Goal: Learn about a topic: Learn about a topic

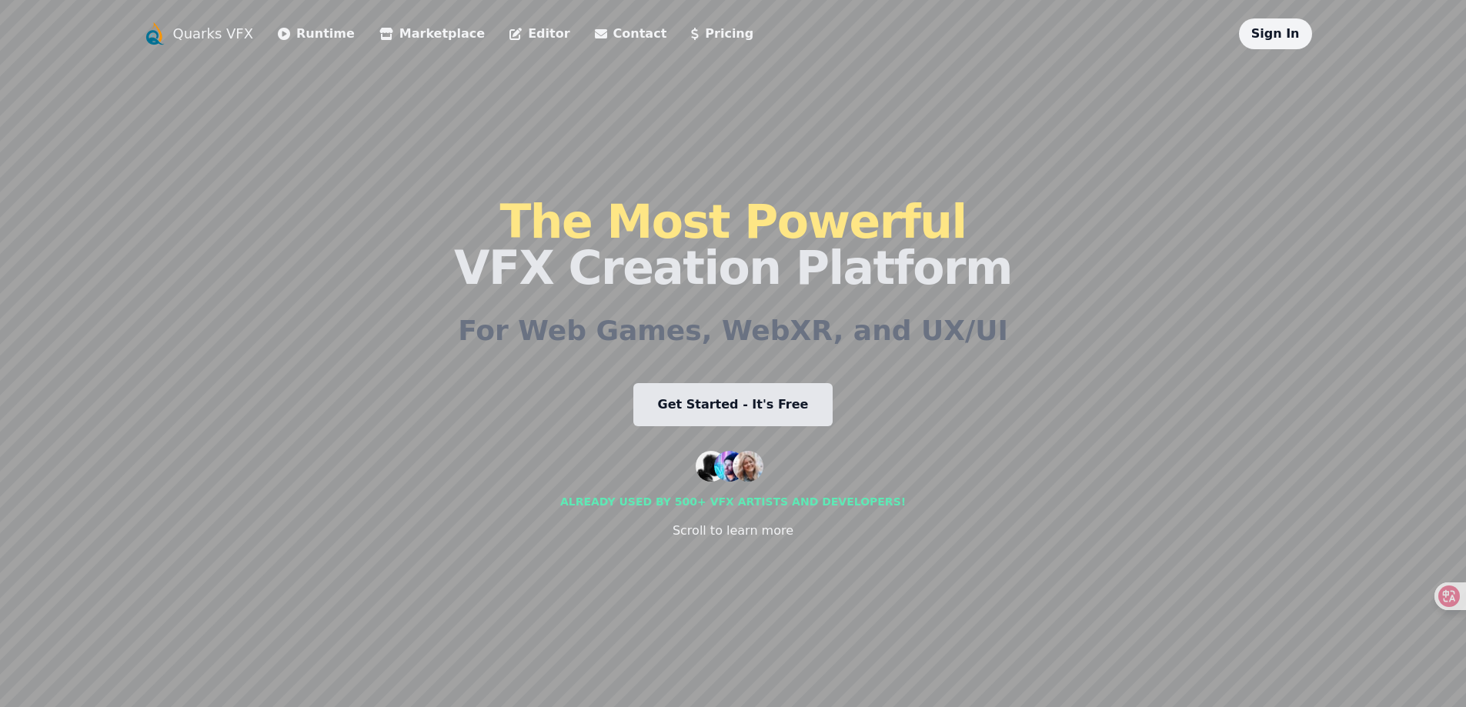
click at [333, 37] on link "Runtime" at bounding box center [316, 34] width 77 height 18
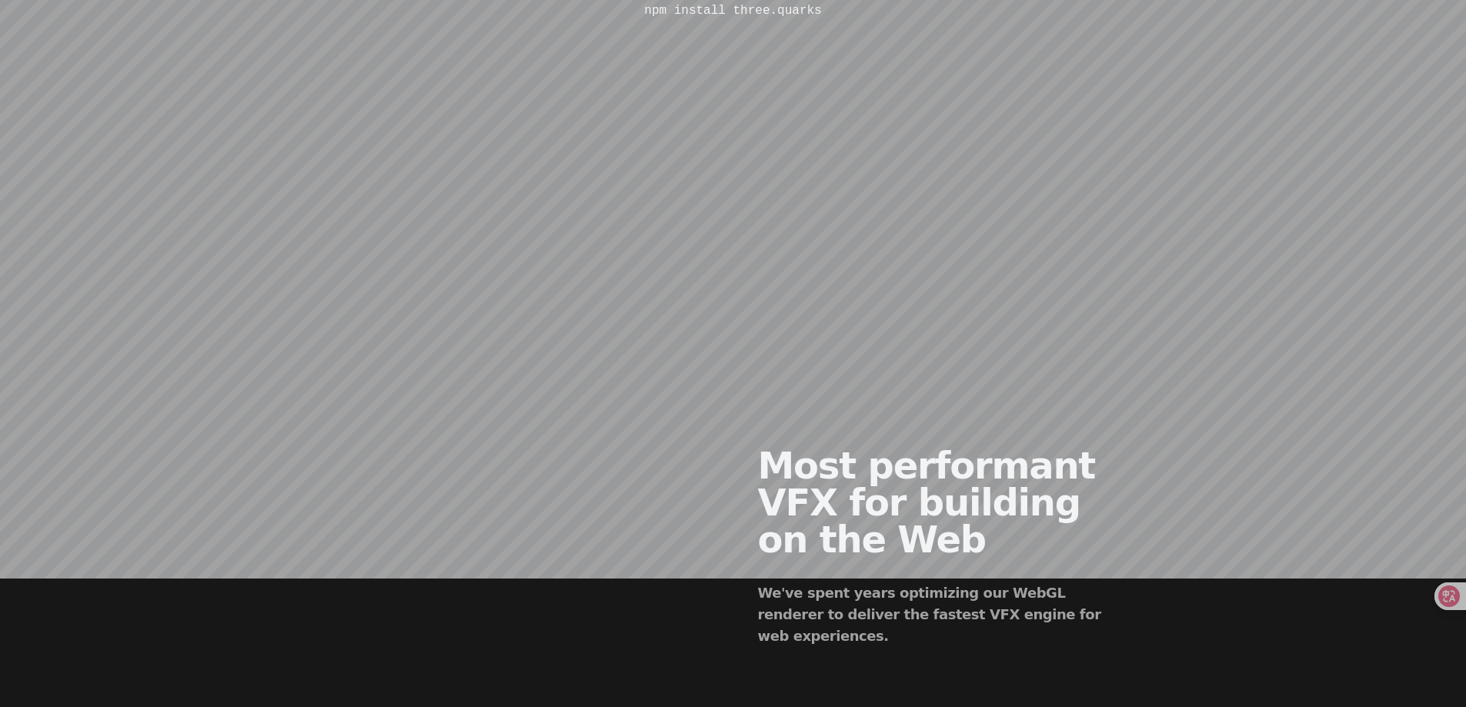
scroll to position [539, 0]
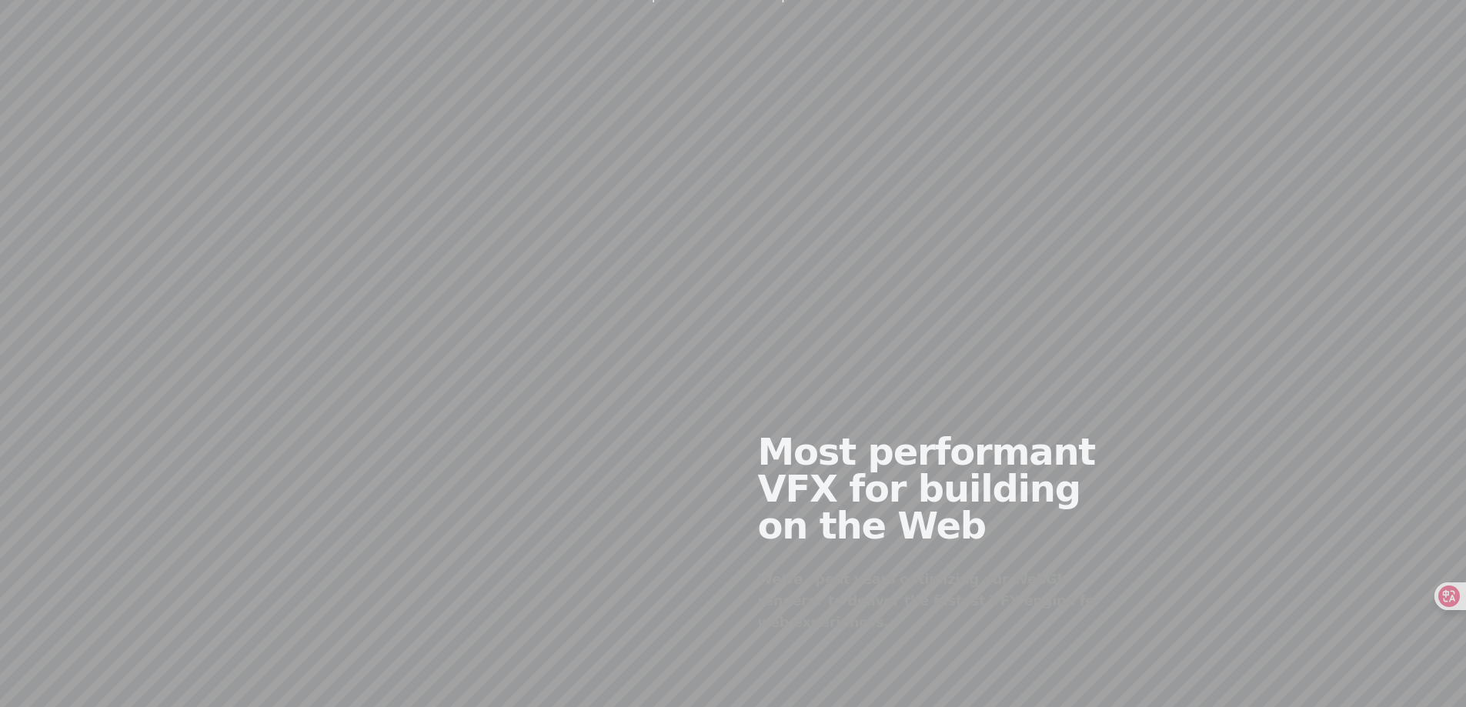
drag, startPoint x: 530, startPoint y: 488, endPoint x: 326, endPoint y: 386, distance: 227.2
click at [326, 386] on div "Most performant VFX for building on the Web We've spent years optimizing our We…" at bounding box center [733, 521] width 1182 height 373
click at [536, 584] on div at bounding box center [536, 521] width 394 height 373
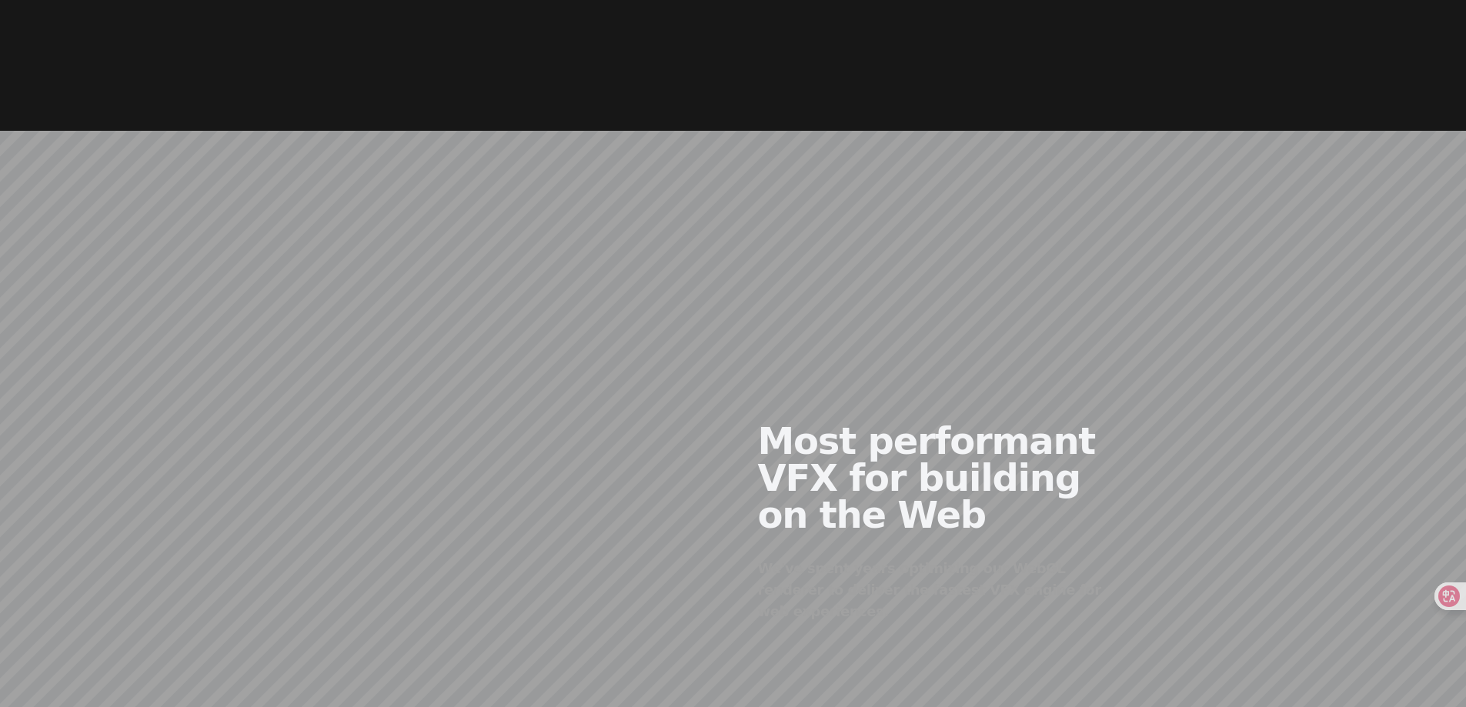
scroll to position [1001, 0]
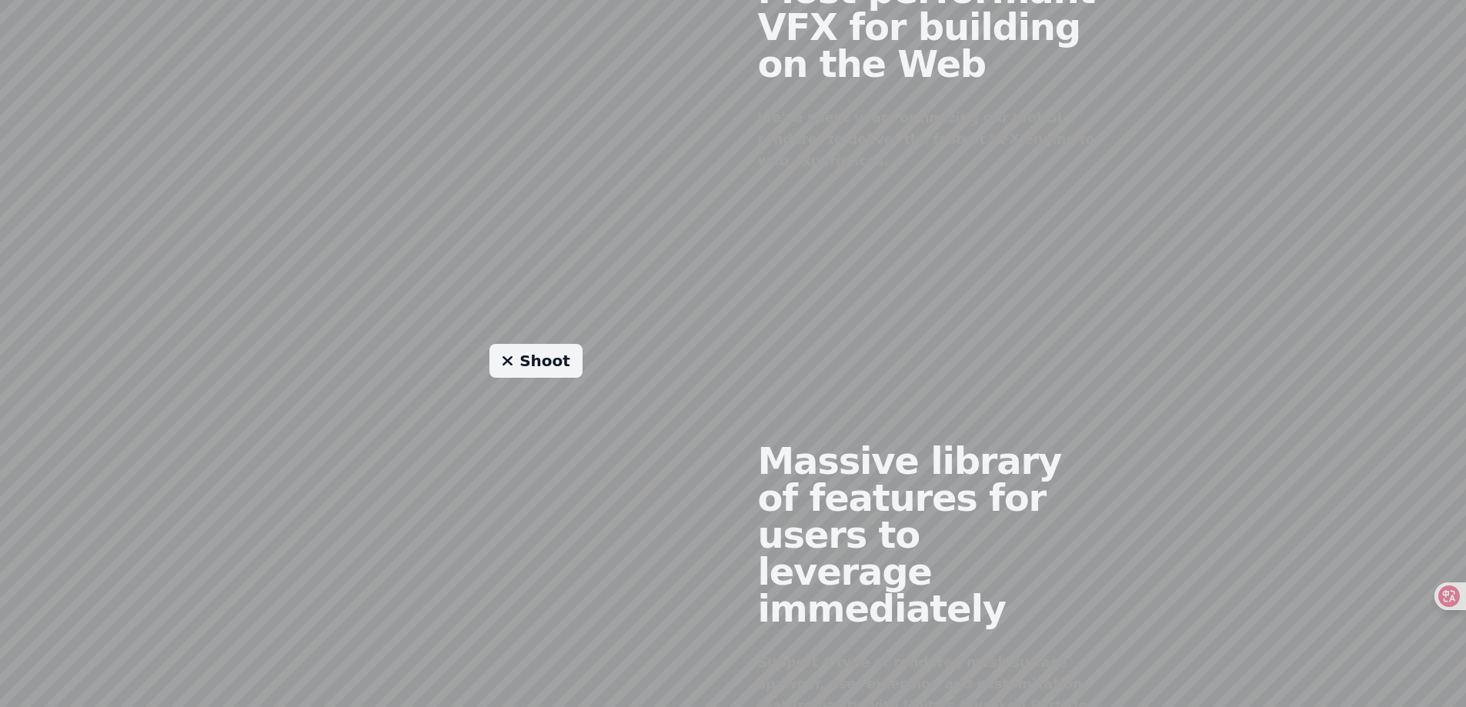
click at [593, 504] on div "Shoot" at bounding box center [536, 578] width 394 height 468
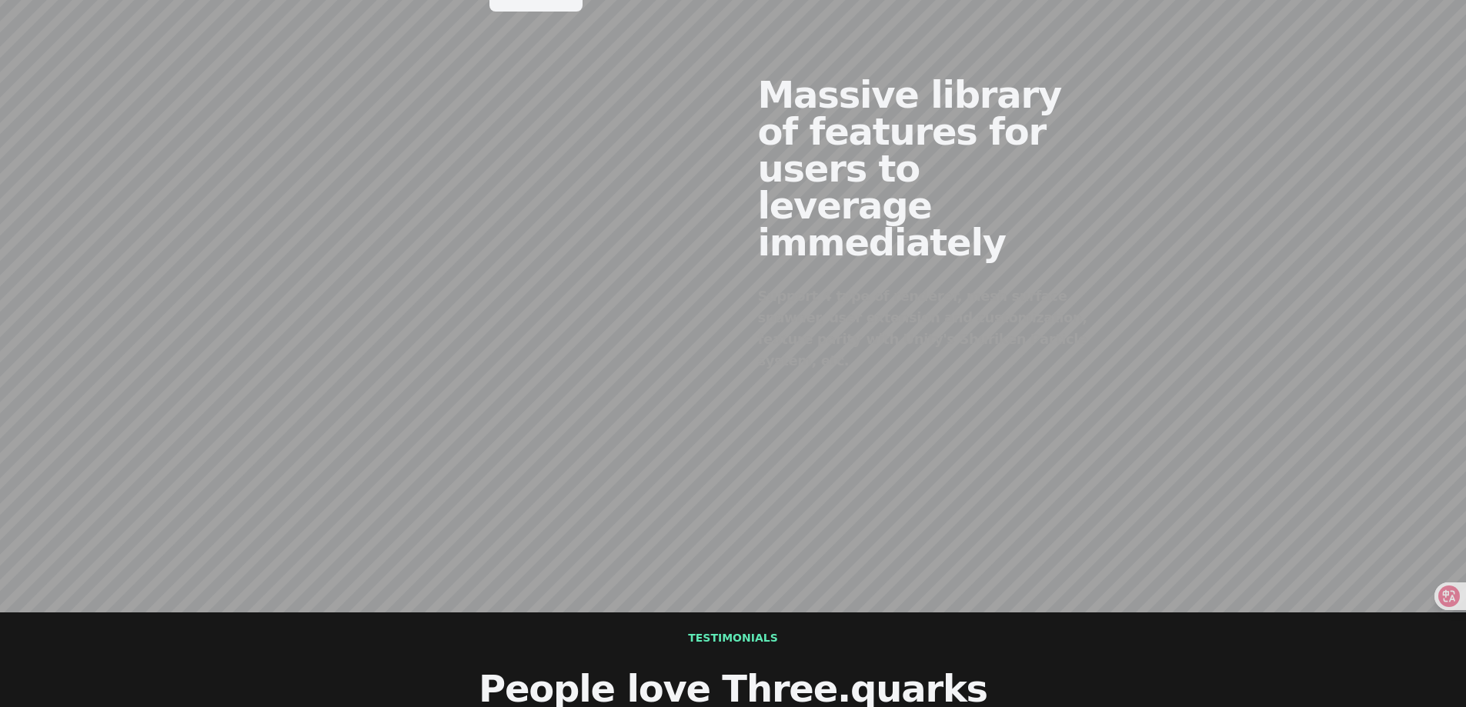
scroll to position [1386, 0]
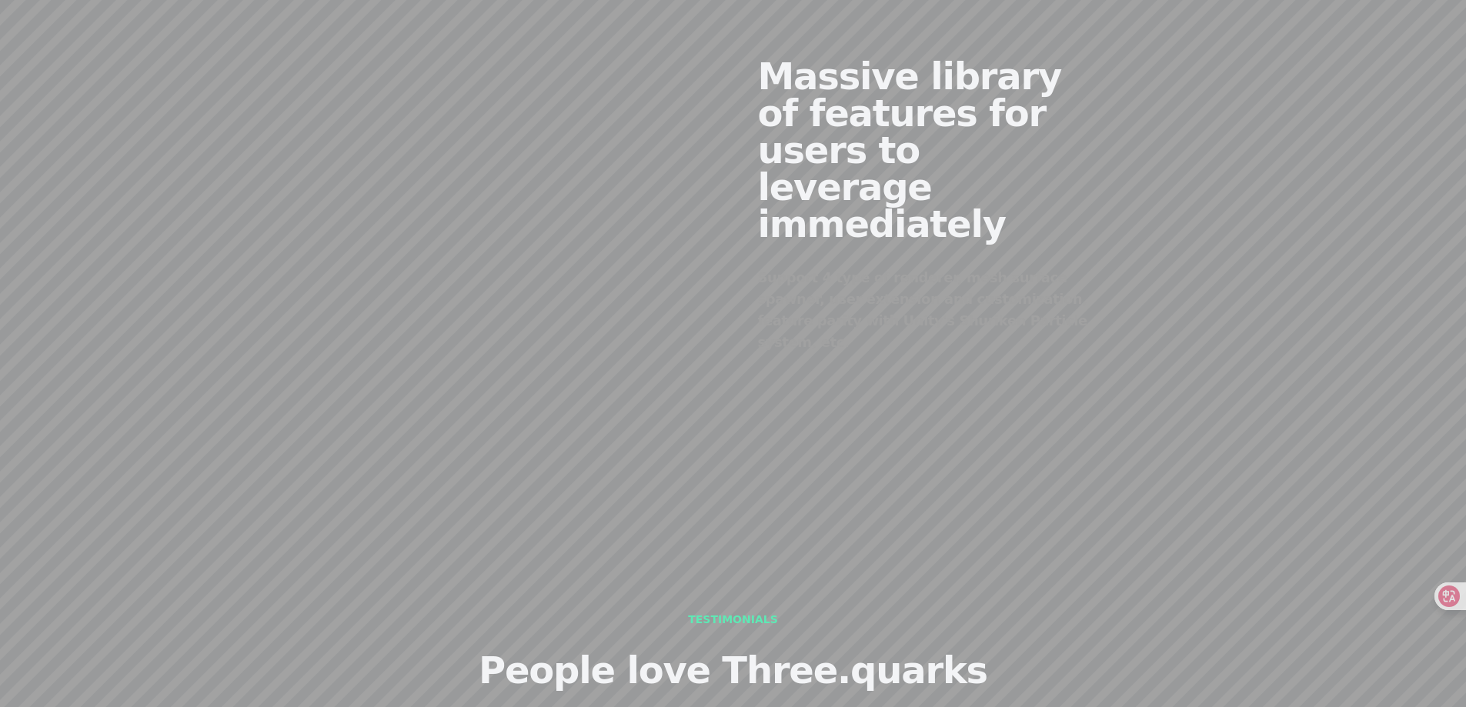
drag, startPoint x: 456, startPoint y: 135, endPoint x: 543, endPoint y: 127, distance: 86.6
click at [524, 133] on div "Shoot" at bounding box center [536, 193] width 394 height 468
click at [559, 122] on div "Shoot" at bounding box center [536, 193] width 394 height 468
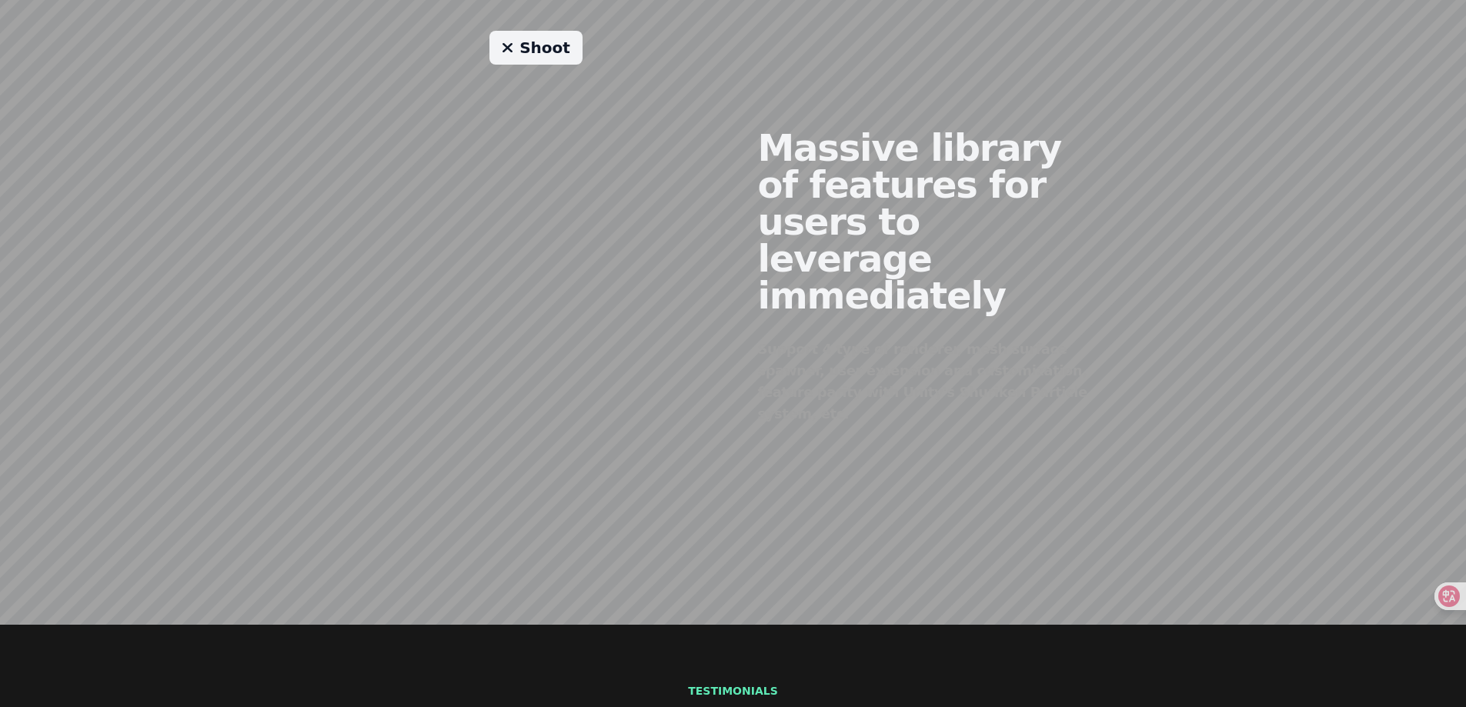
scroll to position [1232, 0]
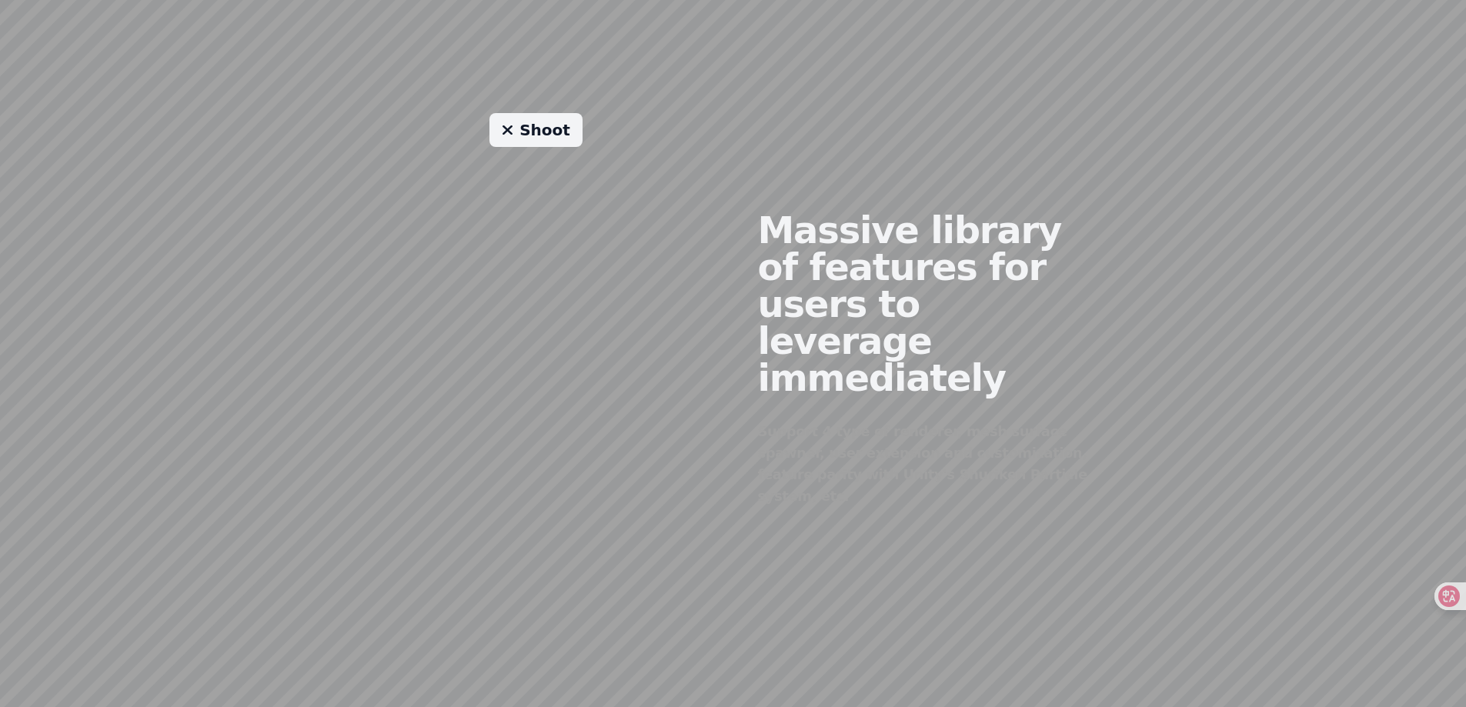
click at [825, 351] on h2 "Massive library of features for users to leverage immediately" at bounding box center [930, 304] width 345 height 185
click at [538, 123] on link "Shoot" at bounding box center [536, 130] width 93 height 34
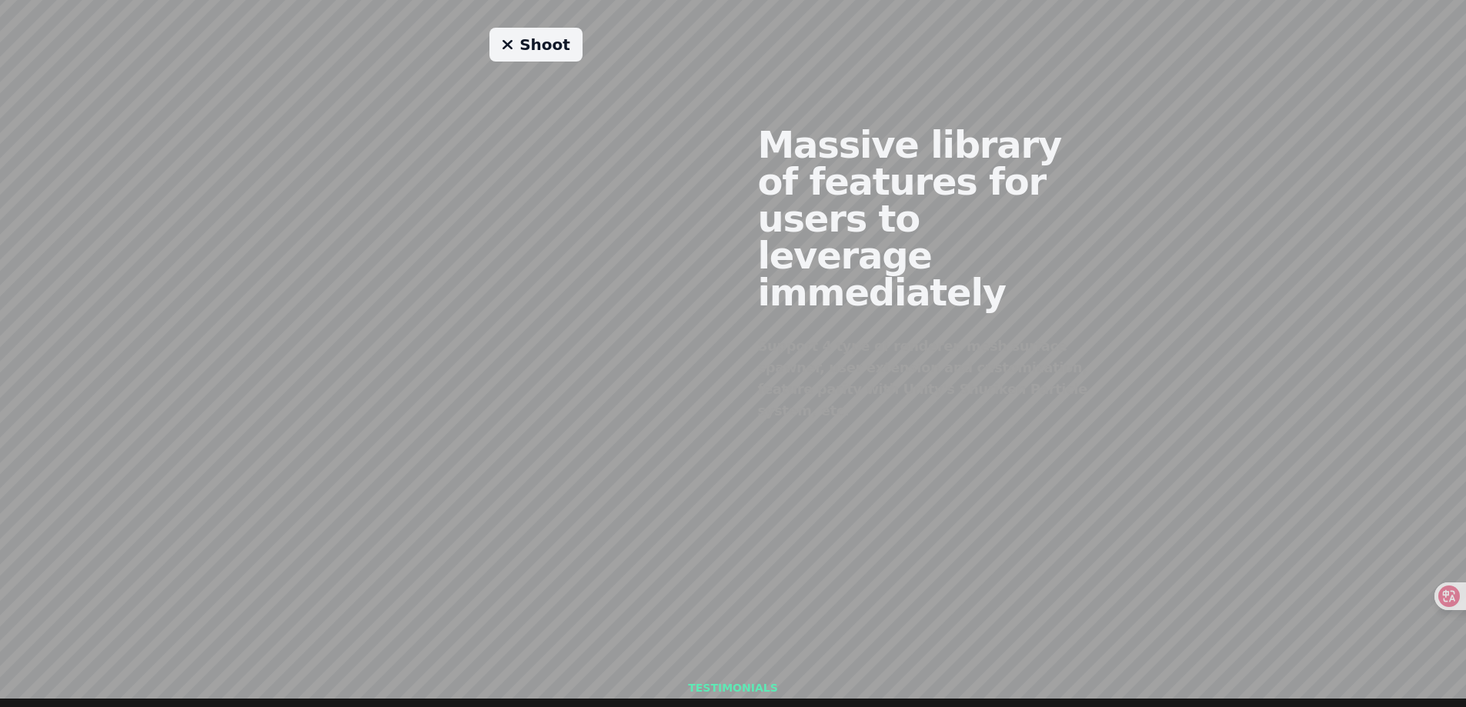
scroll to position [1309, 0]
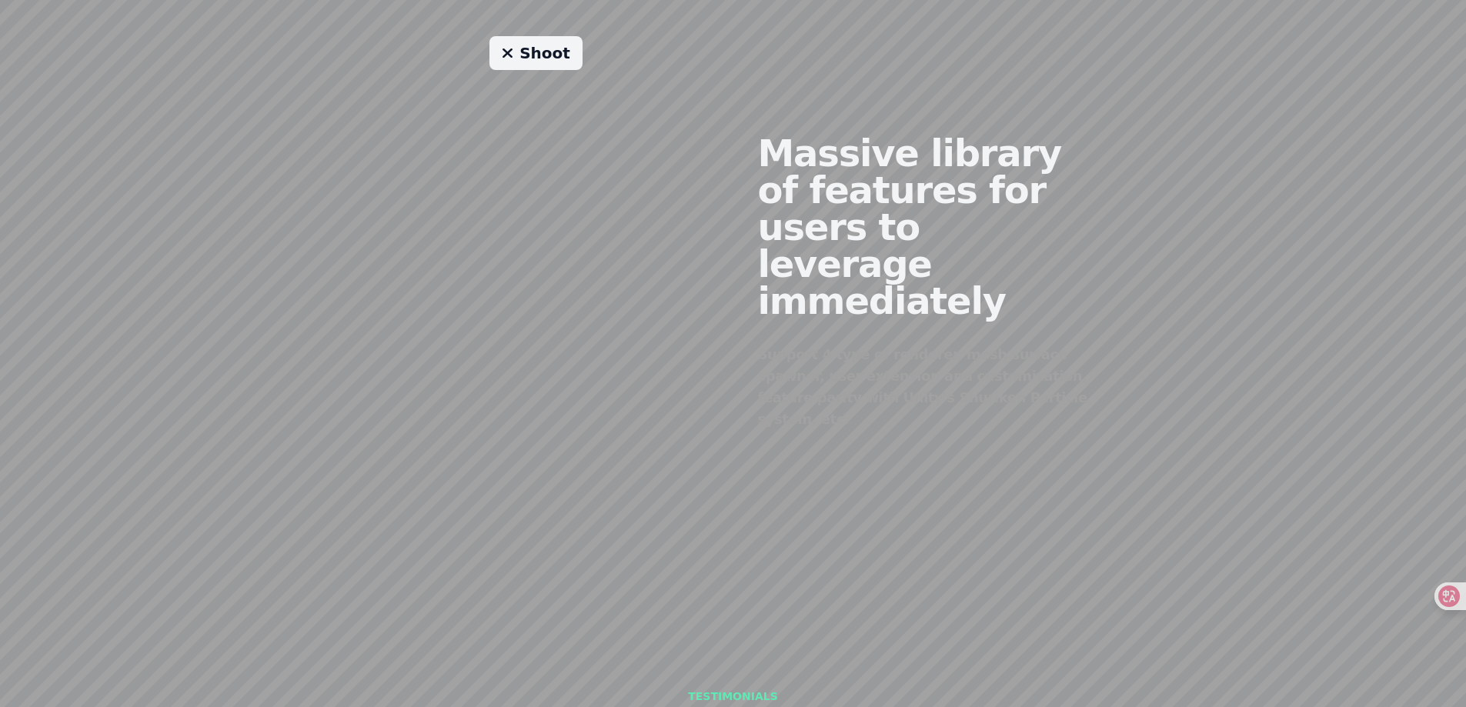
click at [570, 176] on div "Shoot" at bounding box center [536, 270] width 394 height 468
click at [537, 53] on link "Shoot" at bounding box center [536, 53] width 93 height 34
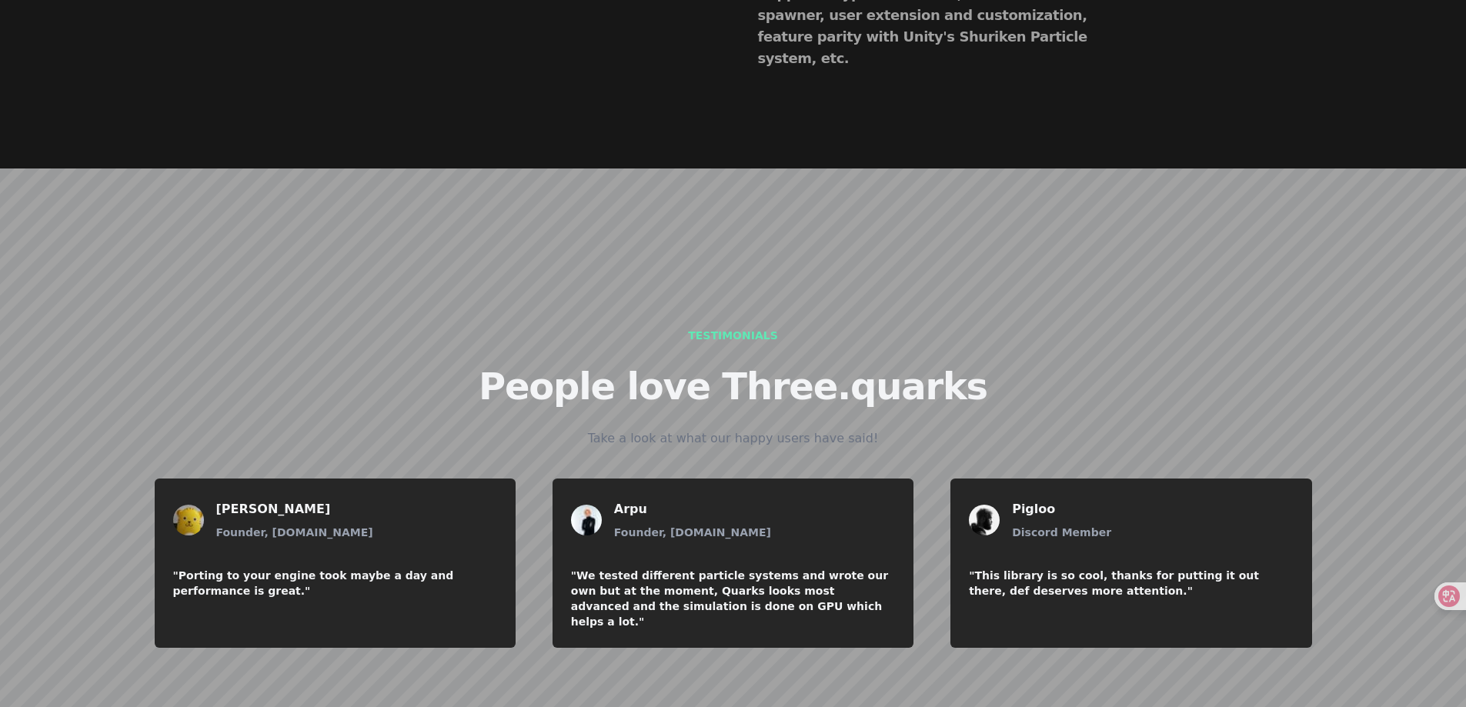
scroll to position [1838, 0]
